Goal: Check status

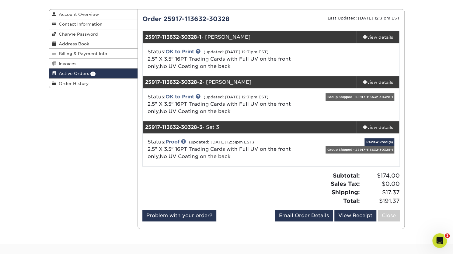
scroll to position [61, 0]
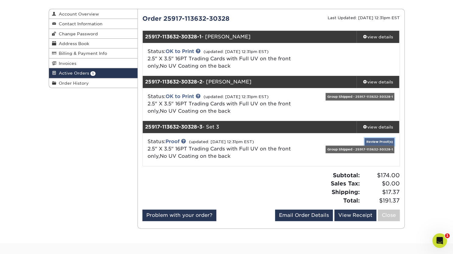
click at [379, 140] on link "Review Proof(s)" at bounding box center [379, 142] width 30 height 8
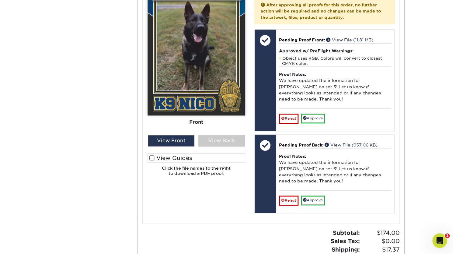
scroll to position [357, 0]
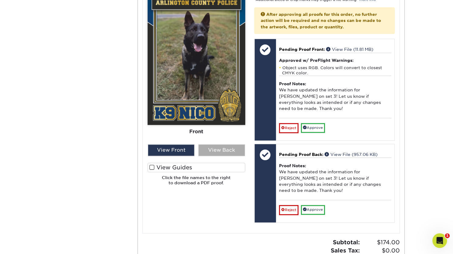
click at [222, 151] on div "View Back" at bounding box center [221, 150] width 47 height 12
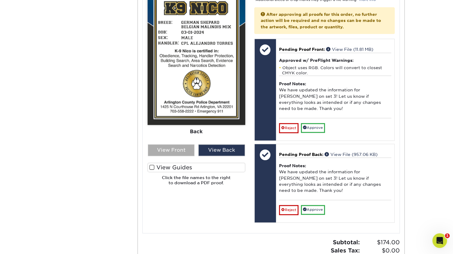
click at [188, 151] on div "View Front" at bounding box center [171, 150] width 47 height 12
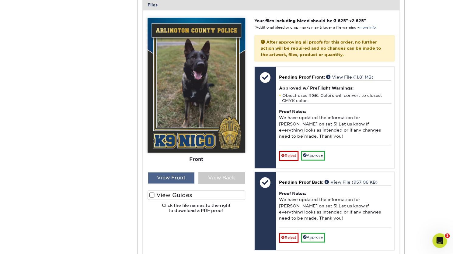
scroll to position [329, 0]
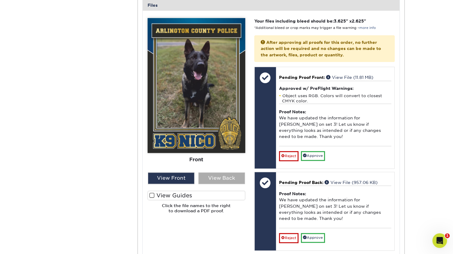
drag, startPoint x: 237, startPoint y: 179, endPoint x: 223, endPoint y: 177, distance: 14.1
click at [223, 177] on div "View Back" at bounding box center [221, 178] width 47 height 12
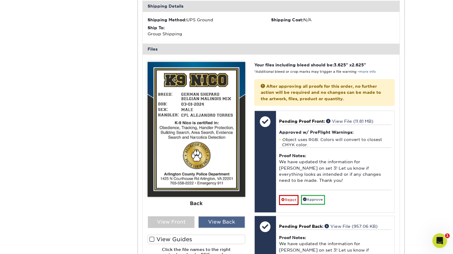
scroll to position [286, 0]
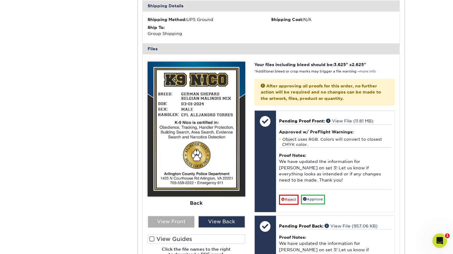
click at [158, 225] on div "View Front" at bounding box center [171, 222] width 47 height 12
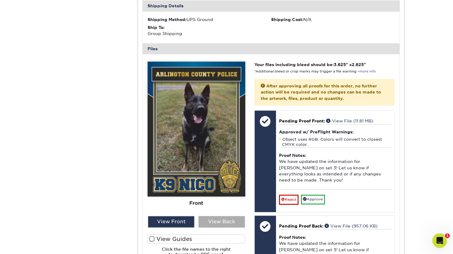
click at [211, 219] on div "View Back" at bounding box center [221, 222] width 47 height 12
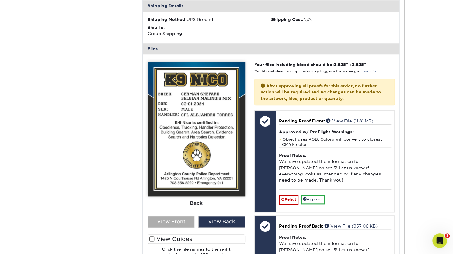
click at [187, 219] on div "View Front" at bounding box center [171, 222] width 47 height 12
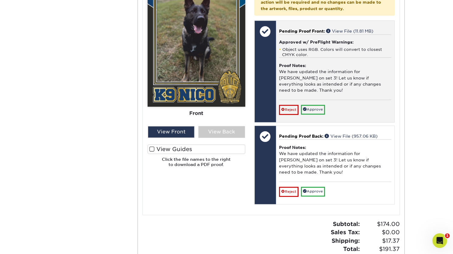
scroll to position [376, 0]
click at [313, 104] on link "Approve" at bounding box center [313, 108] width 24 height 9
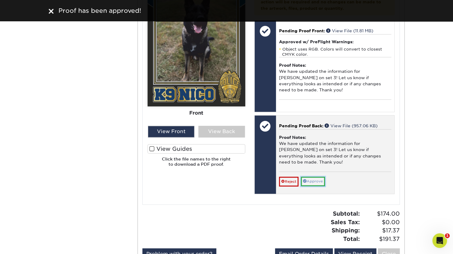
click at [318, 176] on link "Approve" at bounding box center [313, 180] width 24 height 9
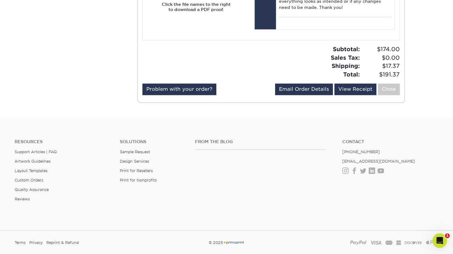
scroll to position [558, 0]
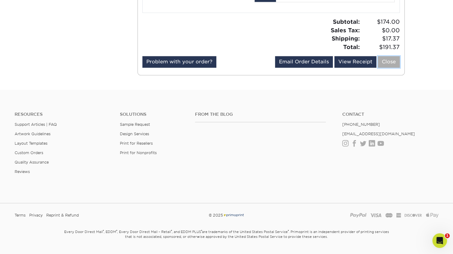
click at [385, 56] on link "Close" at bounding box center [389, 62] width 22 height 12
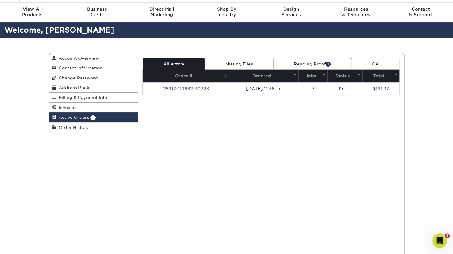
scroll to position [0, 0]
